Goal: Check status

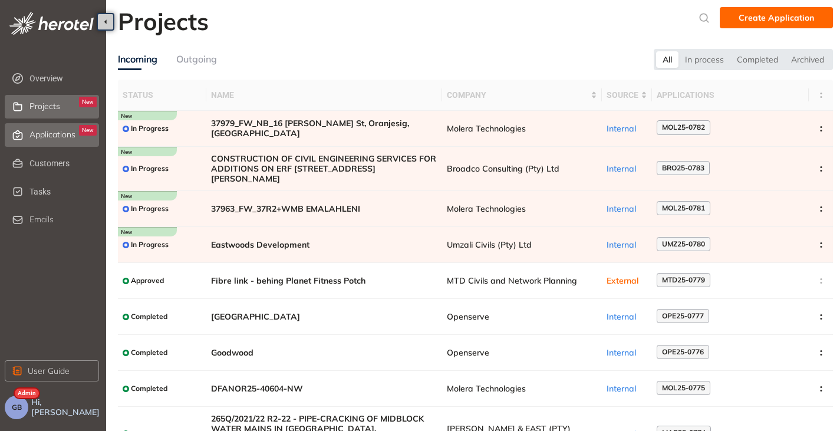
click at [54, 130] on span "Applications" at bounding box center [52, 135] width 46 height 10
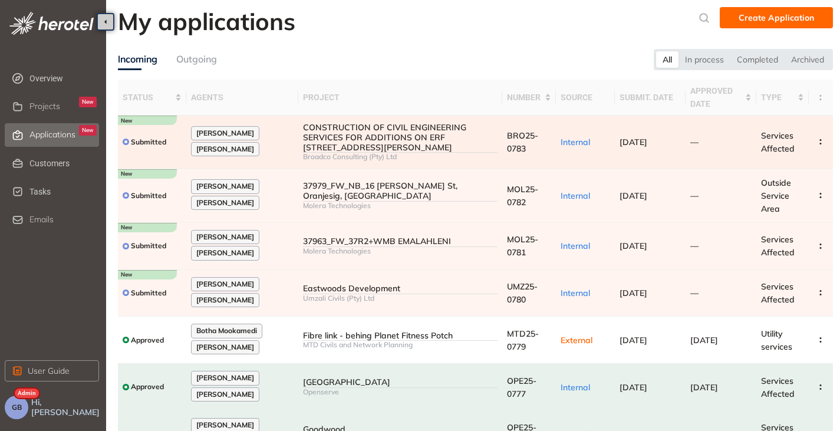
click at [437, 152] on div "CONSTRUCTION OF CIVIL ENGINEERING SERVICES FOR ADDITIONS ON ERF [STREET_ADDRESS…" at bounding box center [400, 137] width 194 height 29
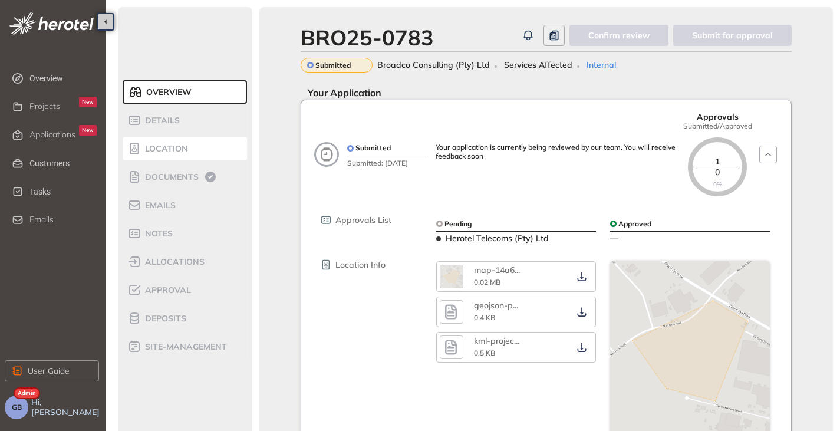
click at [182, 148] on span "Location" at bounding box center [164, 149] width 47 height 10
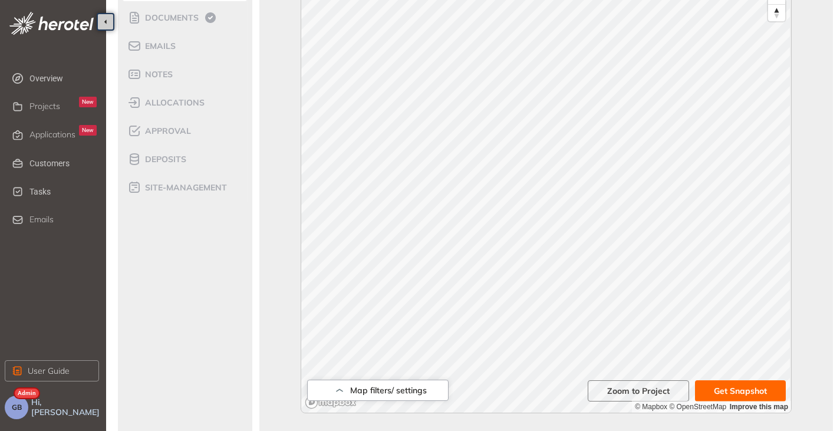
scroll to position [236, 0]
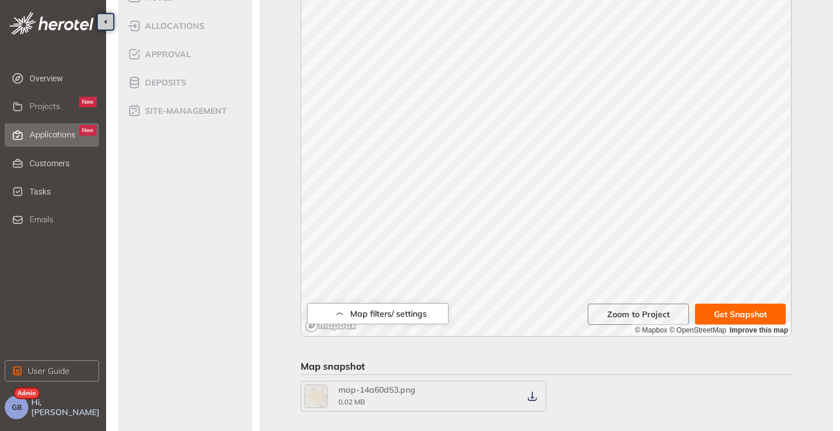
click at [50, 126] on div "Applications New" at bounding box center [62, 135] width 67 height 20
